Goal: Information Seeking & Learning: Learn about a topic

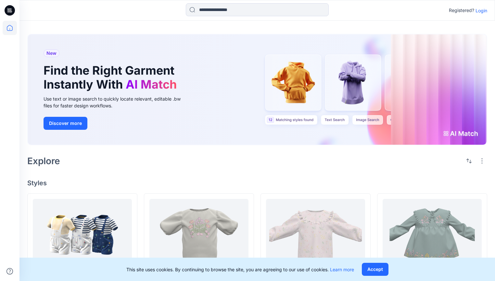
click at [478, 10] on p "Login" at bounding box center [481, 10] width 12 height 7
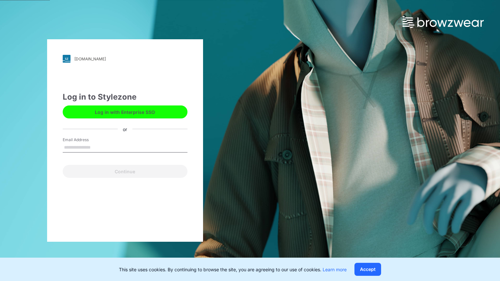
click at [88, 148] on input "Email Address" at bounding box center [125, 148] width 125 height 10
click at [136, 112] on button "Log in with Enterprise SSO" at bounding box center [125, 112] width 125 height 13
click at [86, 144] on input "Email Address" at bounding box center [125, 148] width 125 height 10
type input "*"
type input "**********"
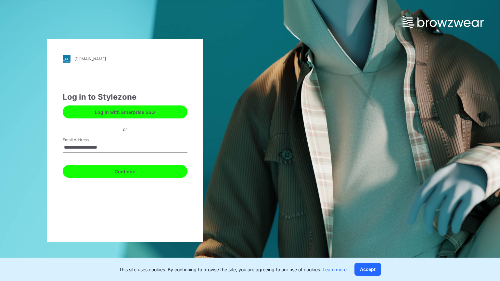
click at [145, 174] on button "Continue" at bounding box center [125, 171] width 125 height 13
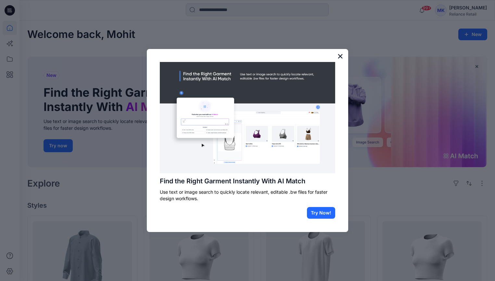
click at [339, 58] on button "×" at bounding box center [340, 56] width 6 height 10
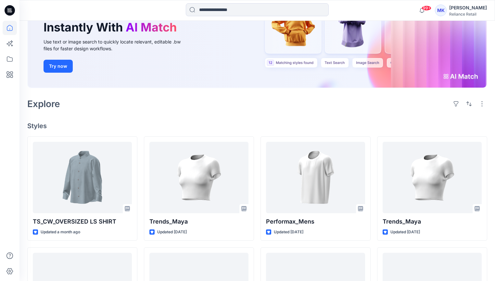
scroll to position [81, 0]
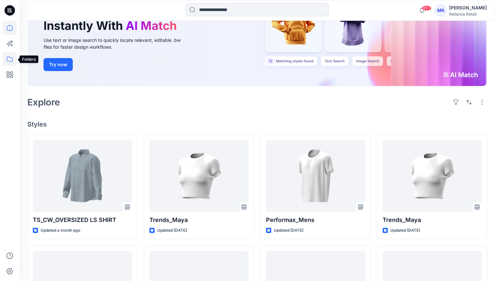
click at [11, 62] on icon at bounding box center [10, 59] width 14 height 14
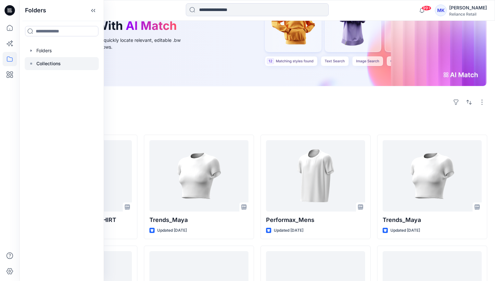
click at [62, 61] on div at bounding box center [62, 63] width 74 height 13
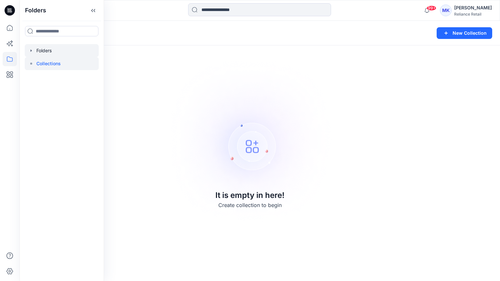
click at [70, 53] on div at bounding box center [62, 50] width 74 height 13
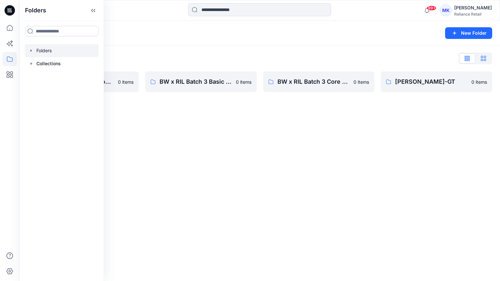
click at [480, 61] on icon "button" at bounding box center [482, 58] width 5 height 5
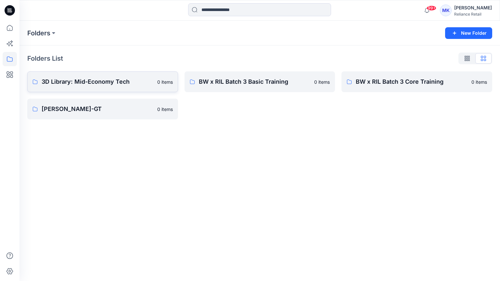
click at [120, 85] on p "3D Library: Mid-Economy Tech" at bounding box center [98, 81] width 112 height 9
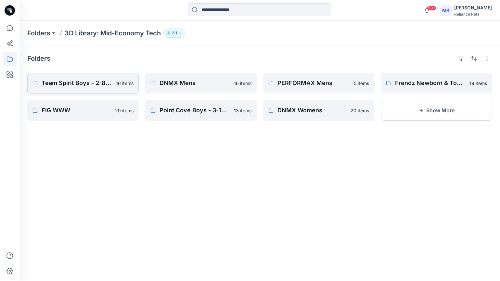
click at [100, 83] on p "Team Spirit Boys - 2-8yrs" at bounding box center [77, 83] width 70 height 9
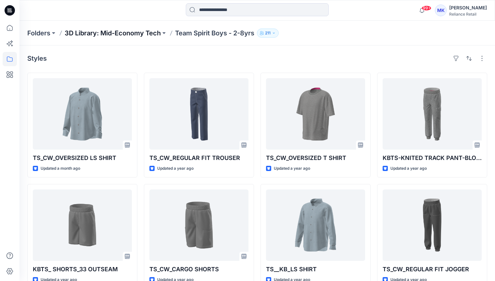
click at [108, 32] on p "3D Library: Mid-Economy Tech" at bounding box center [113, 33] width 96 height 9
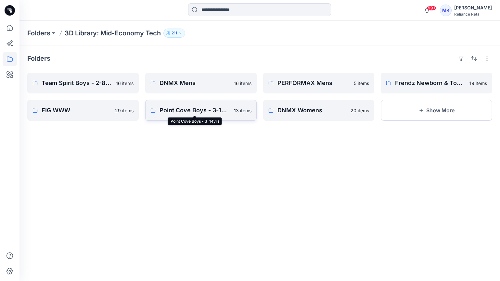
click at [202, 113] on p "Point Cove Boys - 3-14yrs" at bounding box center [194, 110] width 70 height 9
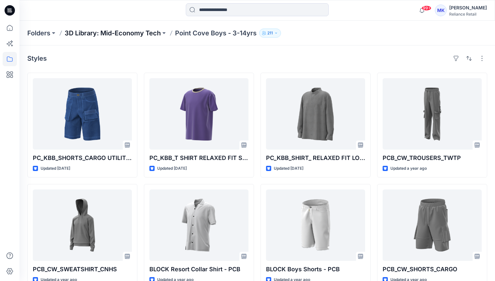
click at [125, 35] on p "3D Library: Mid-Economy Tech" at bounding box center [113, 33] width 96 height 9
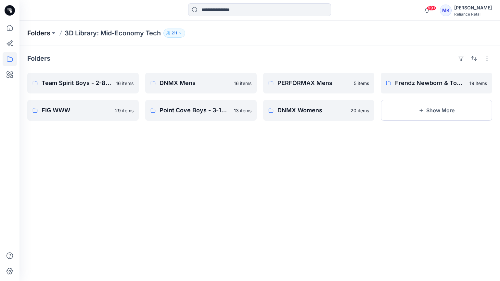
click at [42, 35] on p "Folders" at bounding box center [38, 33] width 23 height 9
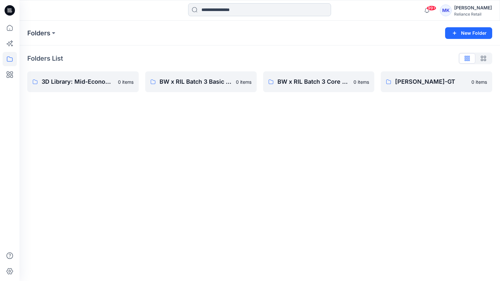
click at [207, 8] on input at bounding box center [259, 9] width 143 height 13
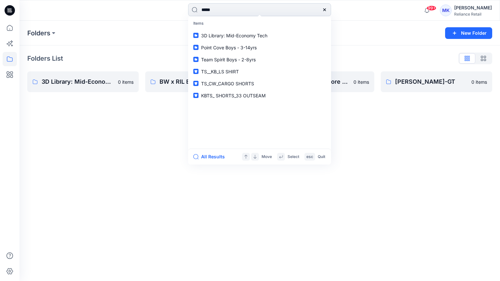
type input "******"
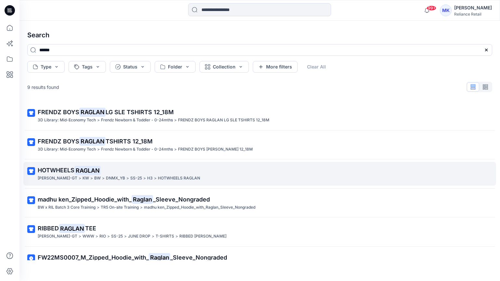
click at [83, 170] on mark "RAGLAN" at bounding box center [87, 170] width 26 height 9
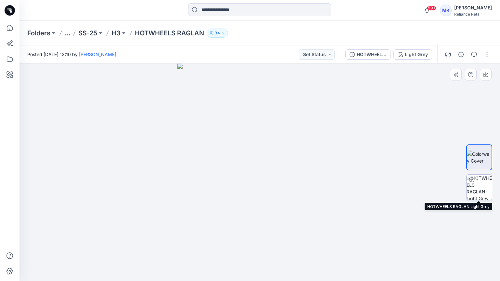
click at [475, 189] on img at bounding box center [478, 187] width 25 height 25
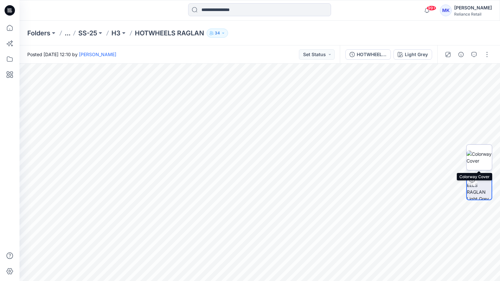
click at [477, 155] on img at bounding box center [478, 158] width 25 height 14
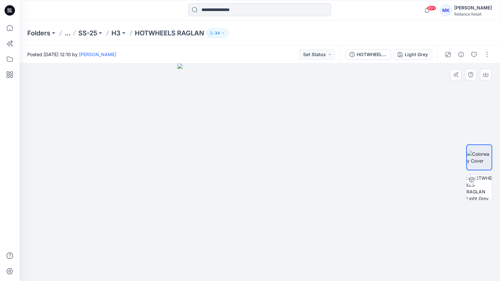
click at [291, 104] on img at bounding box center [259, 172] width 165 height 217
click at [370, 57] on div "HOTWHEELS RAGLAN" at bounding box center [371, 54] width 30 height 7
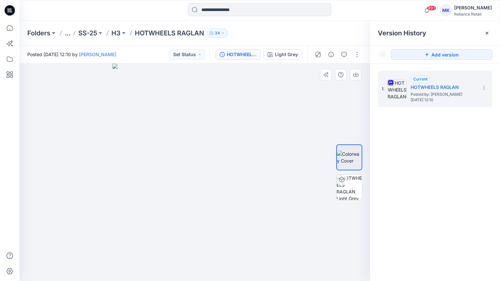
drag, startPoint x: 190, startPoint y: 136, endPoint x: 242, endPoint y: 139, distance: 52.0
click at [242, 139] on img at bounding box center [194, 172] width 165 height 217
drag, startPoint x: 218, startPoint y: 152, endPoint x: 212, endPoint y: 153, distance: 5.6
click at [213, 152] on img at bounding box center [194, 172] width 165 height 217
click at [338, 190] on img at bounding box center [348, 187] width 25 height 25
